Goal: Information Seeking & Learning: Learn about a topic

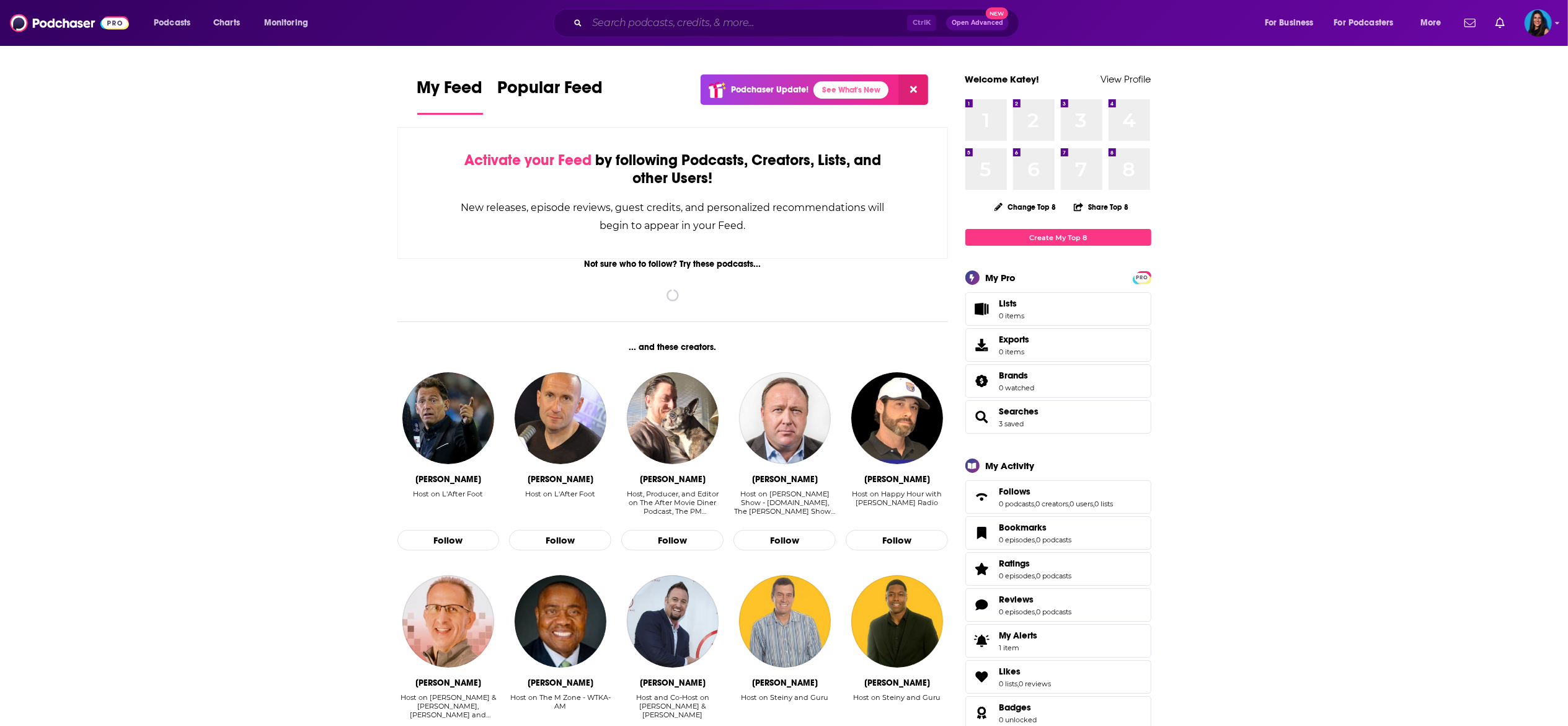
drag, startPoint x: 635, startPoint y: 22, endPoint x: 644, endPoint y: 22, distance: 9.0
click at [636, 22] on input "Search podcasts, credits, & more..." at bounding box center [747, 22] width 320 height 20
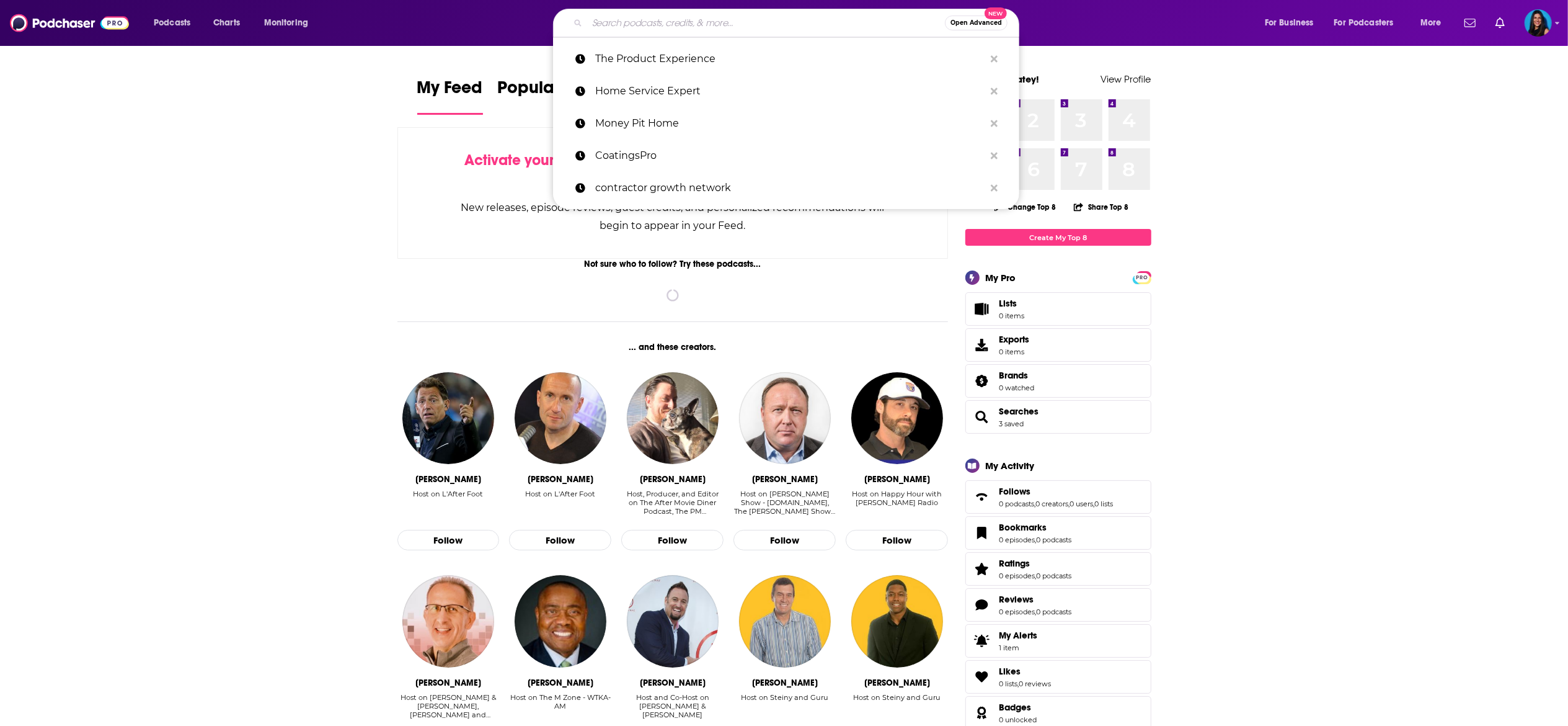
paste input "PIVOT (Podcast)"
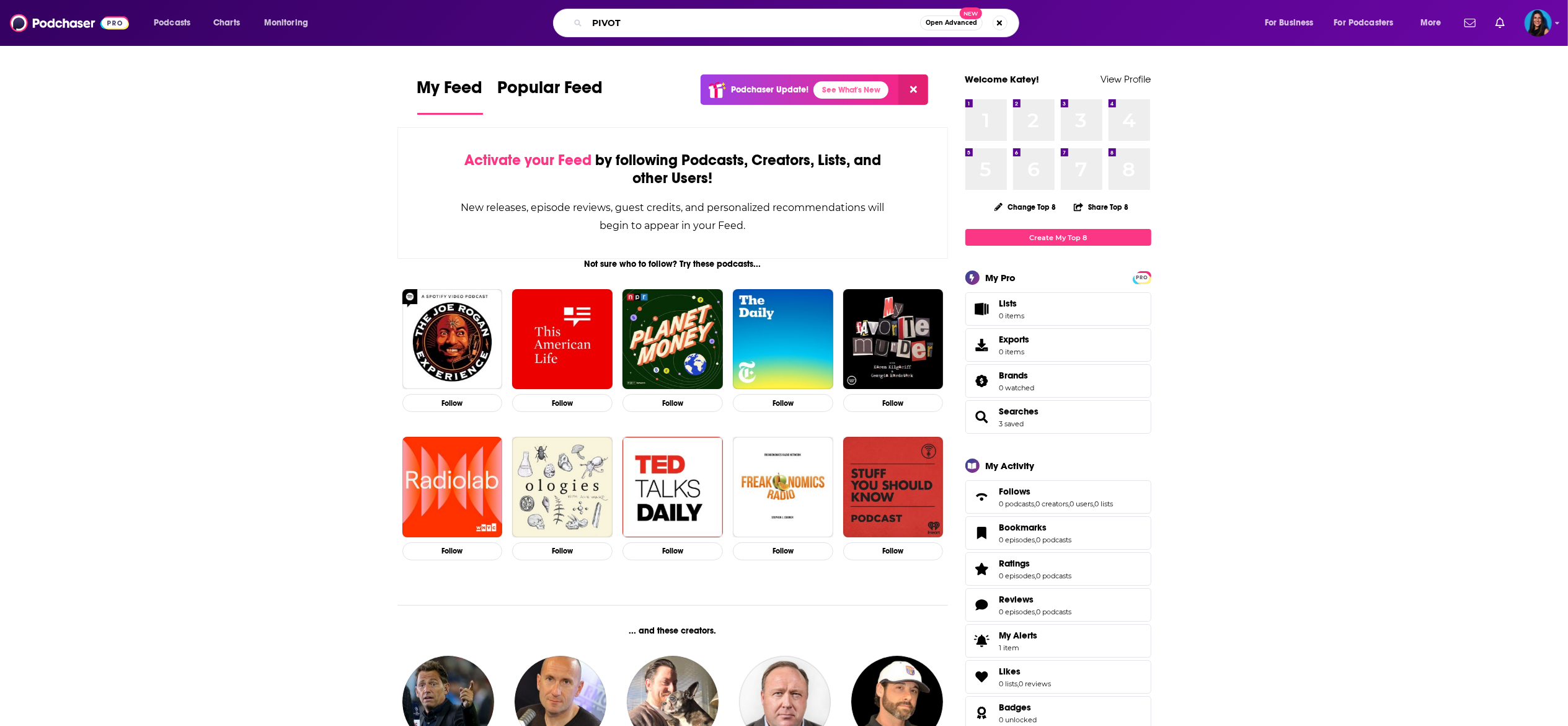
type input "PIVOT"
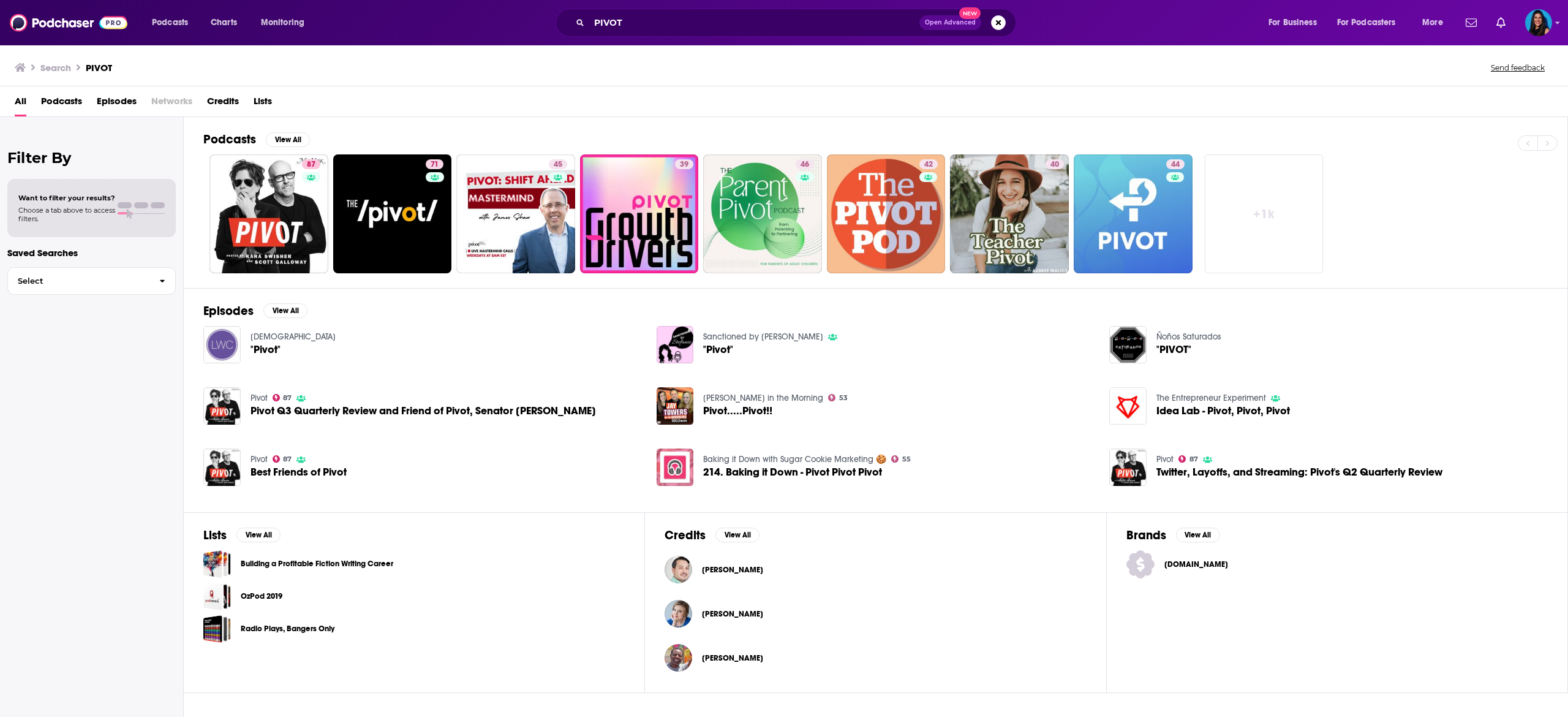
click at [1549, 18] on div "Podcasts Charts Monitoring PIVOT Open Advanced New For Business For Podcasters …" at bounding box center [784, 22] width 1568 height 45
click at [1543, 21] on img "Logged in as kateyquinn" at bounding box center [1539, 23] width 27 height 27
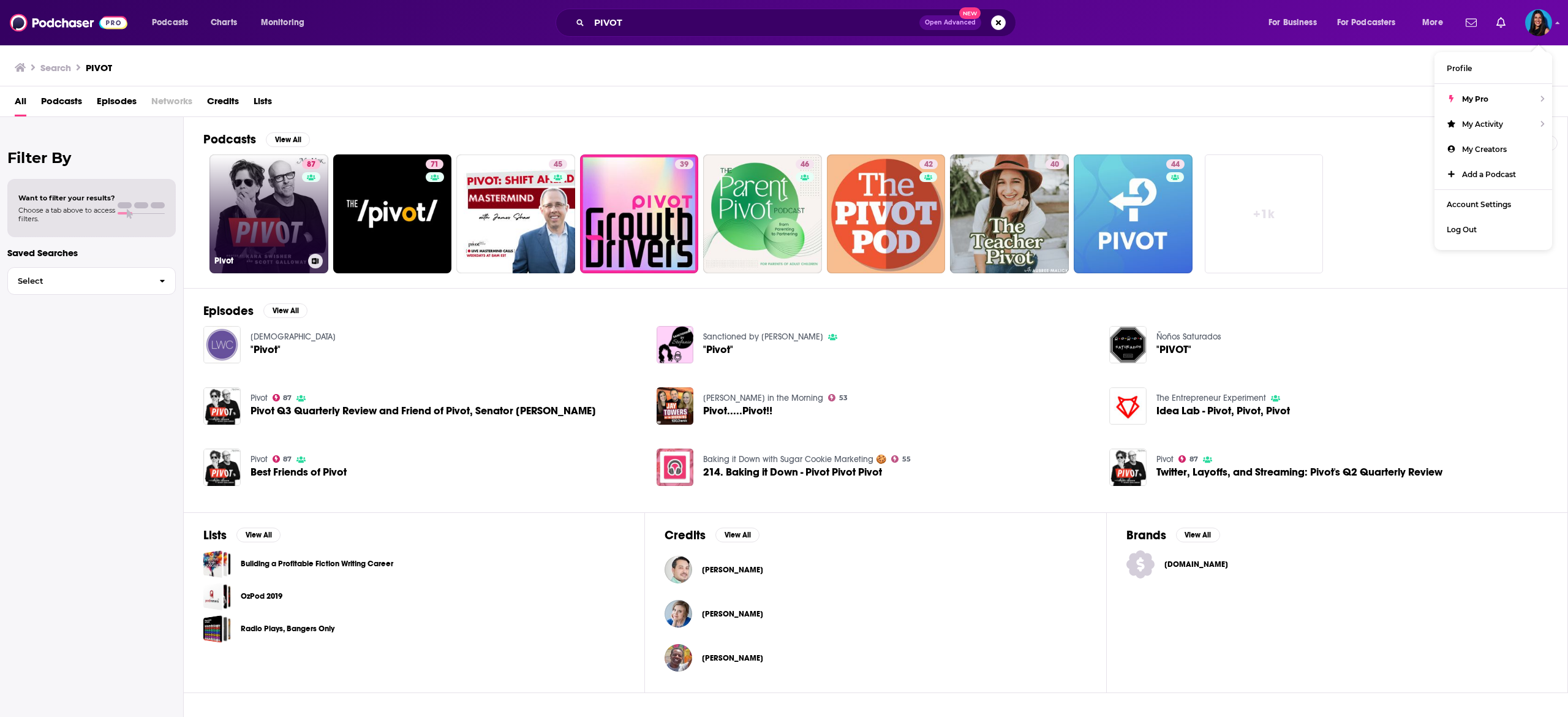
click at [258, 222] on link "87 Pivot" at bounding box center [269, 214] width 119 height 119
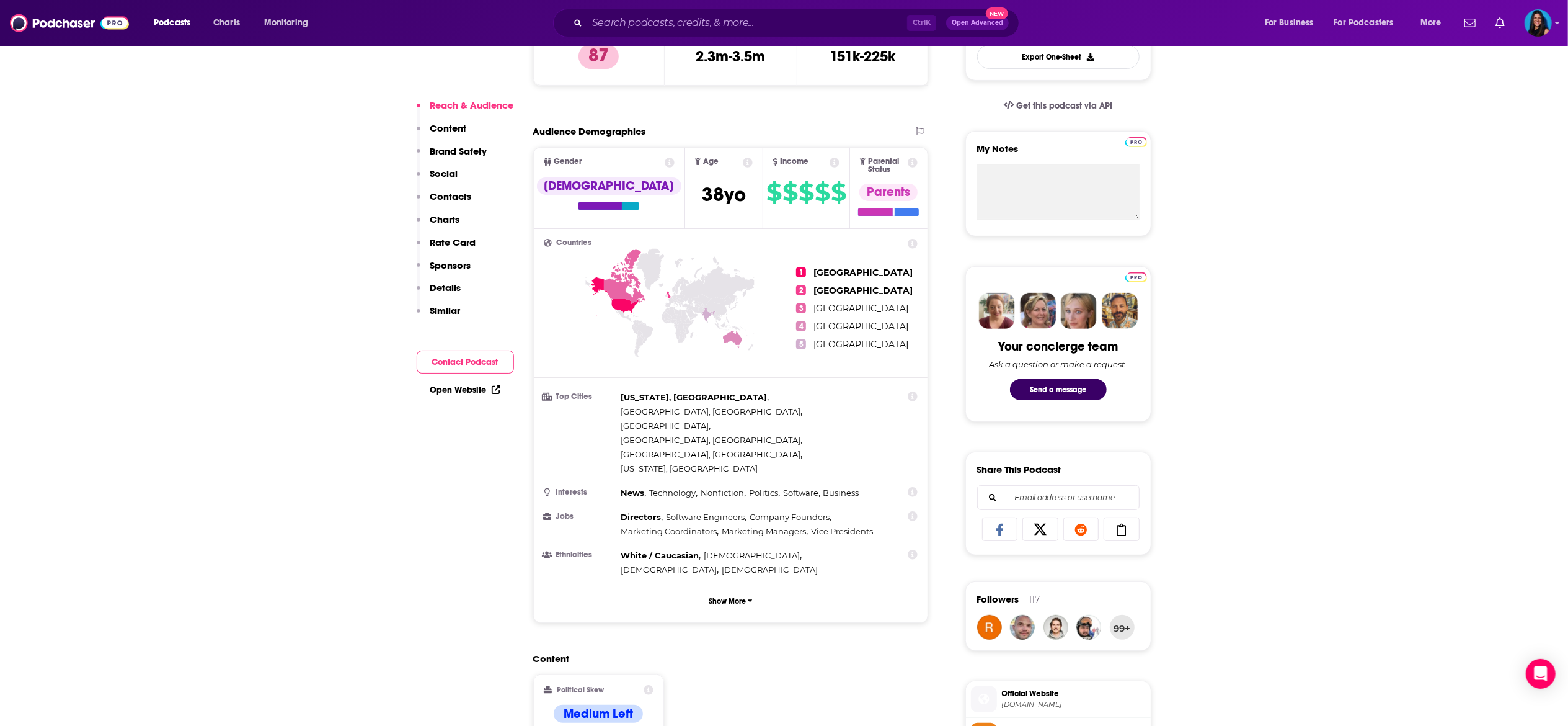
scroll to position [124, 0]
